Goal: Find specific page/section: Find specific page/section

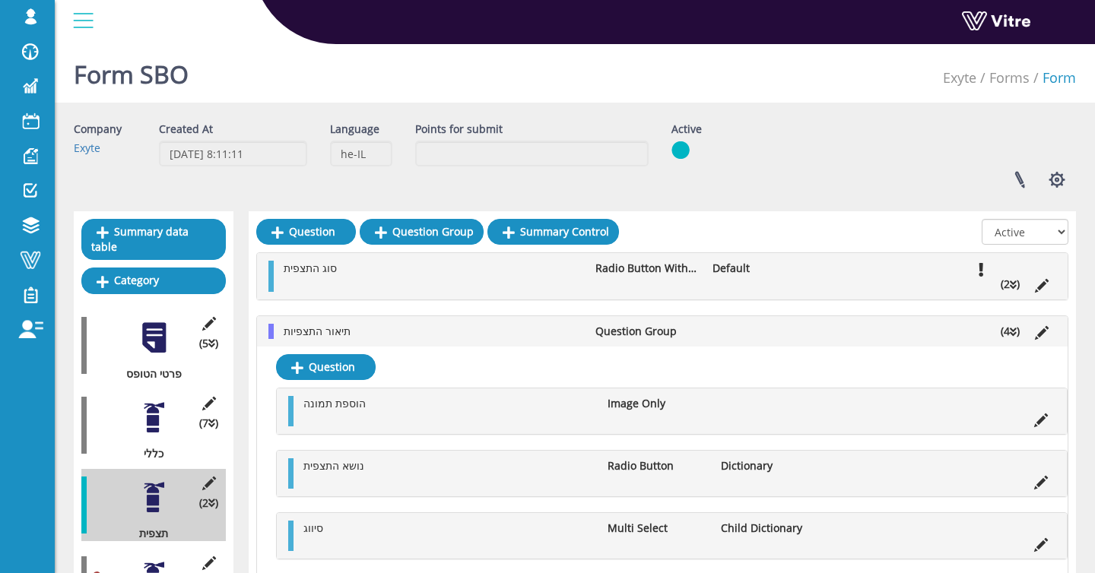
scroll to position [117, 0]
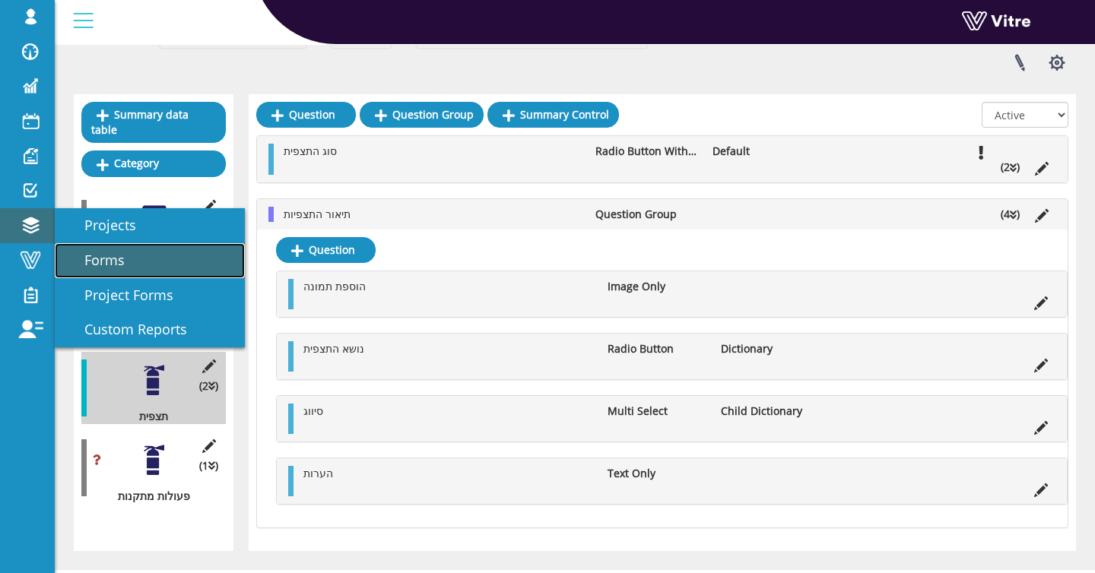
click at [75, 269] on span "Forms" at bounding box center [95, 260] width 59 height 18
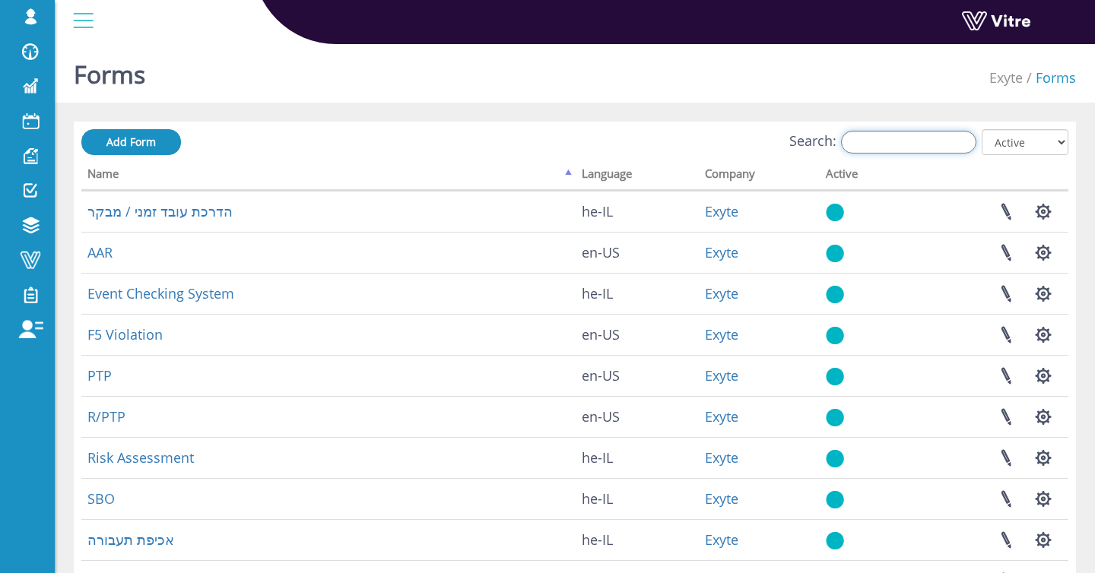
click at [932, 132] on input "Search:" at bounding box center [908, 142] width 135 height 23
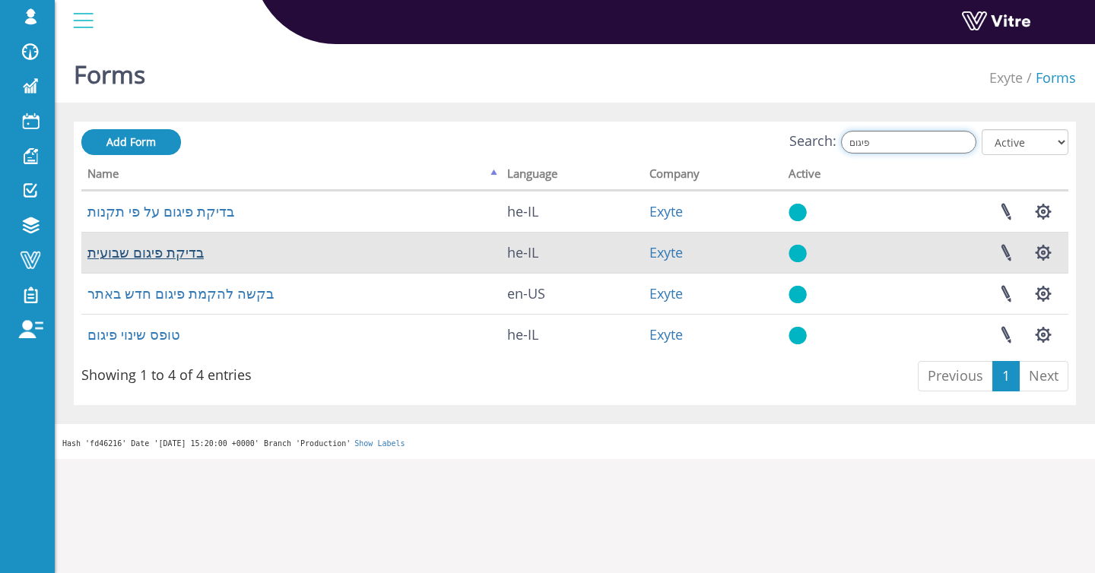
type input "פיגום"
click at [170, 256] on link "בדיקת פיגום שבועית" at bounding box center [145, 252] width 116 height 18
